Goal: Information Seeking & Learning: Learn about a topic

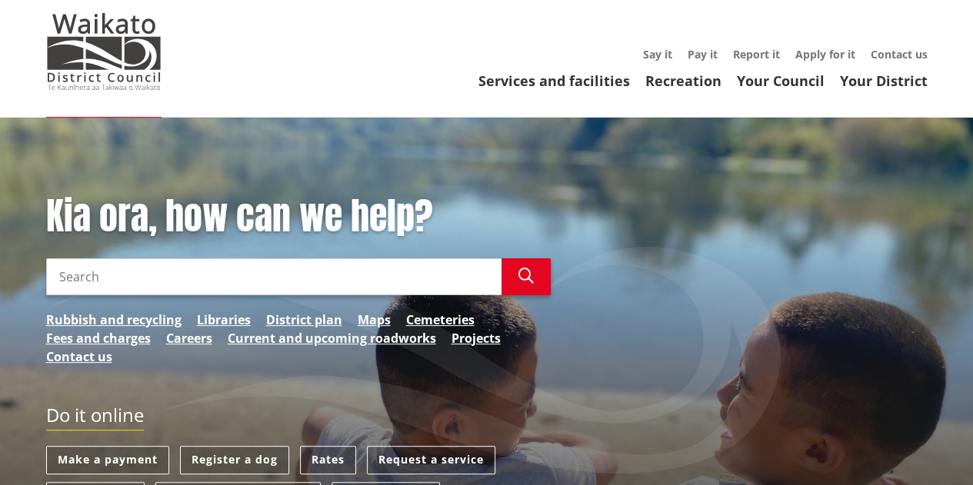
scroll to position [80, 0]
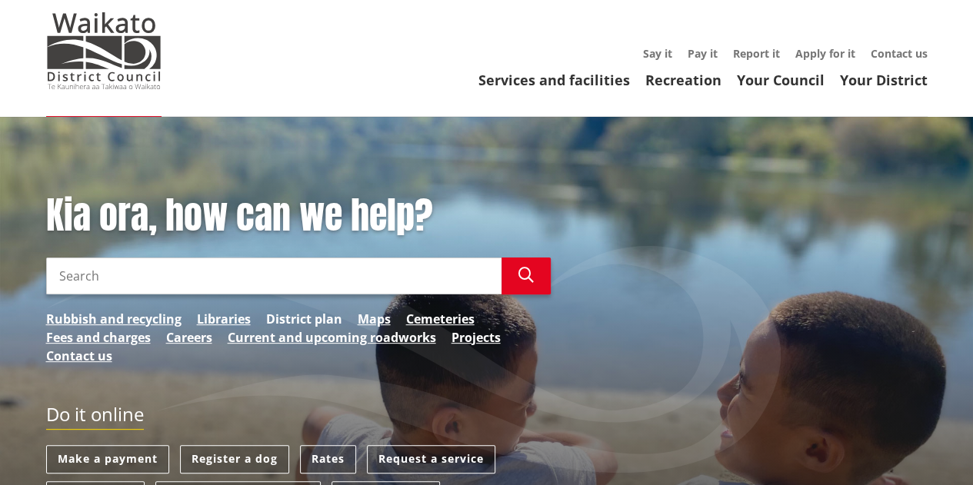
click at [301, 317] on link "District plan" at bounding box center [304, 319] width 76 height 18
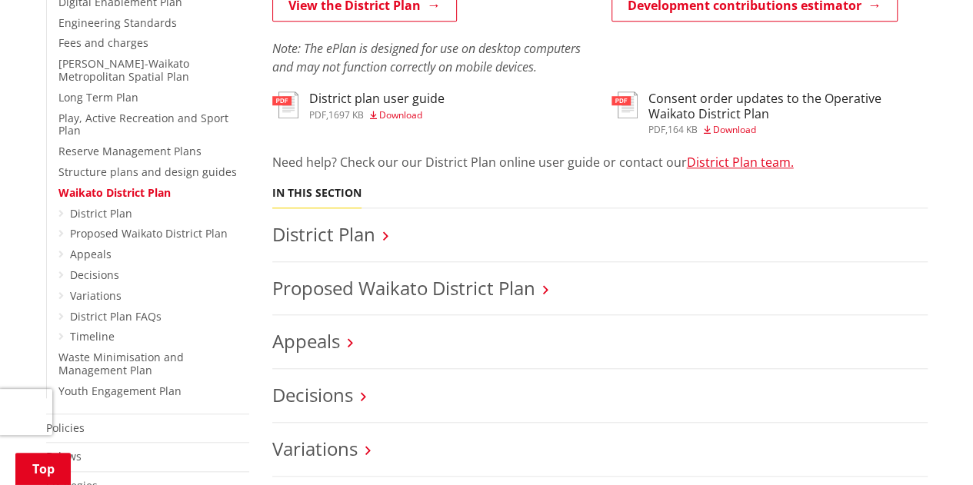
scroll to position [543, 0]
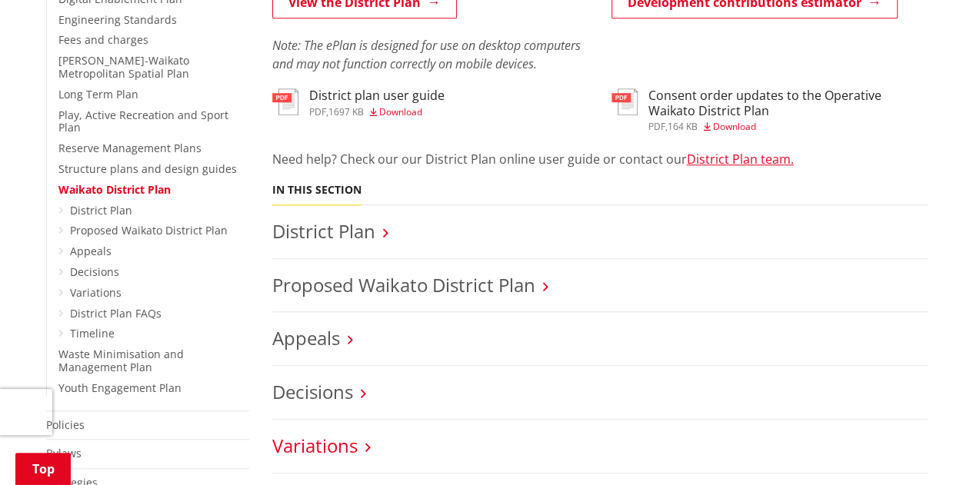
click at [317, 441] on link "Variations" at bounding box center [314, 445] width 85 height 25
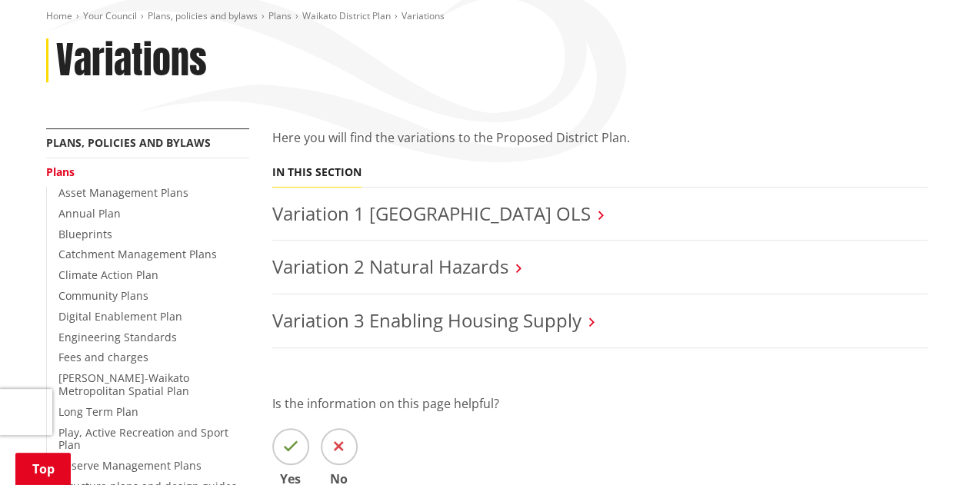
scroll to position [226, 0]
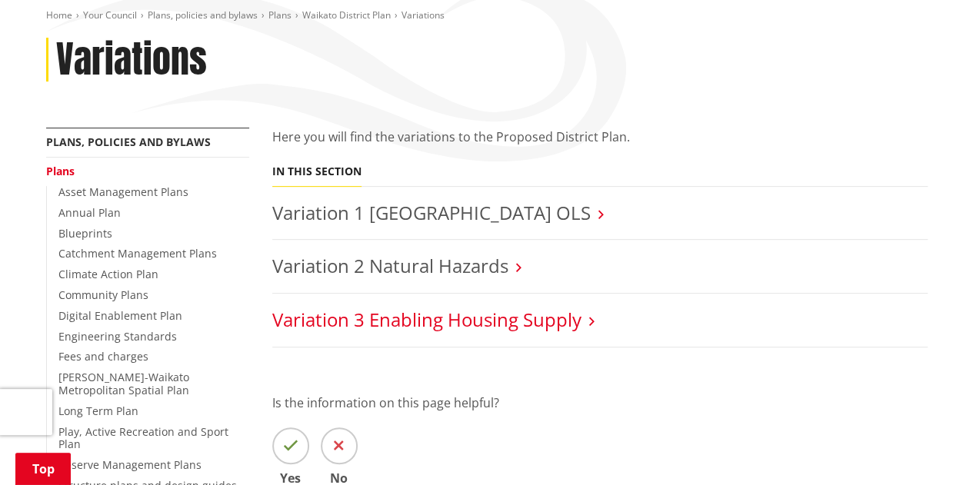
click at [503, 318] on link "Variation 3 Enabling Housing Supply" at bounding box center [426, 319] width 309 height 25
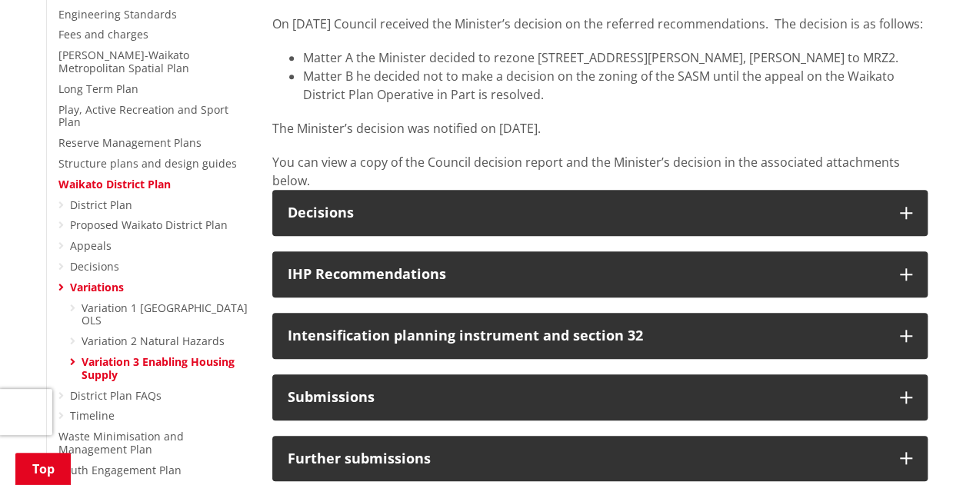
scroll to position [549, 0]
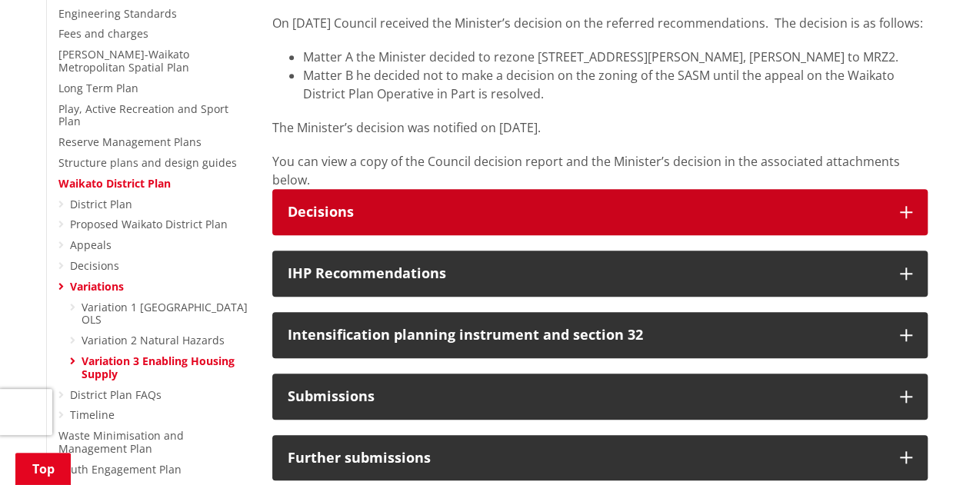
click at [902, 218] on icon "button" at bounding box center [906, 212] width 12 height 12
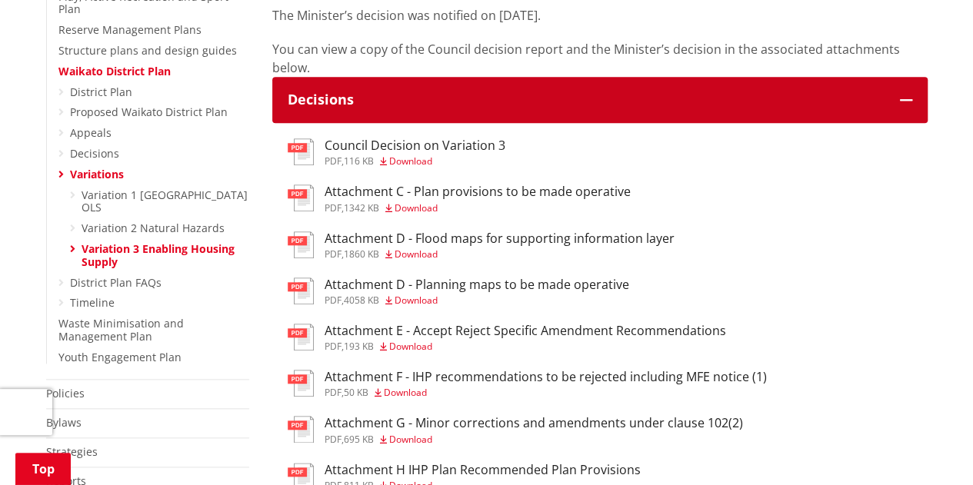
scroll to position [662, 0]
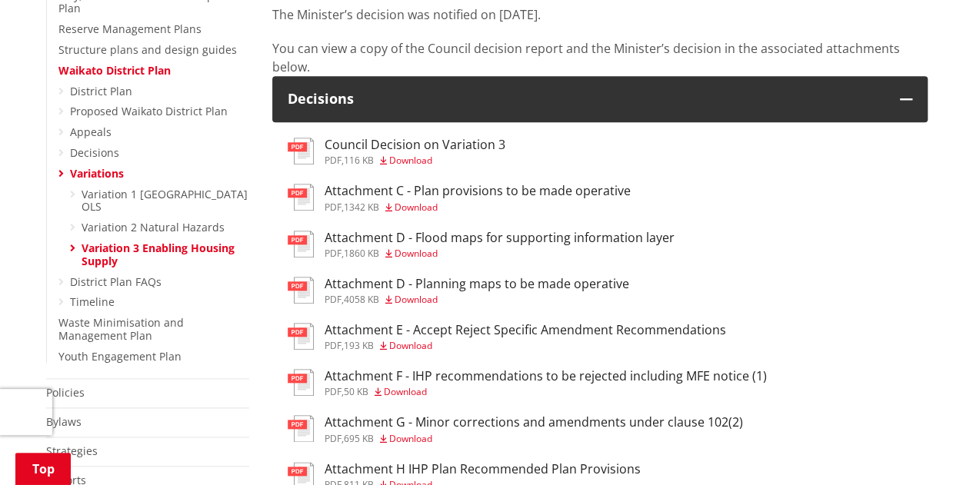
click at [605, 198] on h3 "Attachment C - Plan provisions to be made operative" at bounding box center [478, 191] width 306 height 15
